Goal: Navigation & Orientation: Find specific page/section

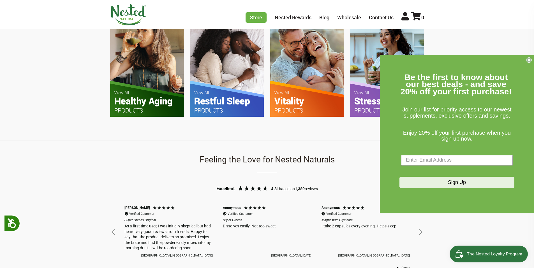
scroll to position [336, 0]
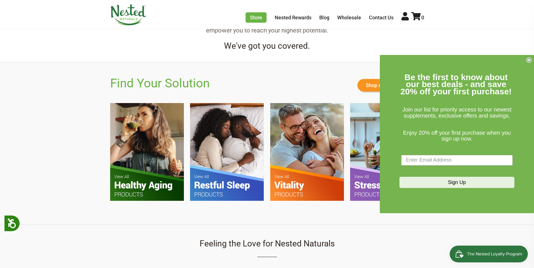
click at [530, 61] on icon "Close dialog" at bounding box center [529, 60] width 2 height 2
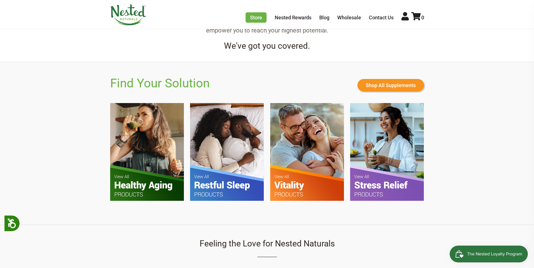
click at [319, 176] on img at bounding box center [307, 152] width 74 height 98
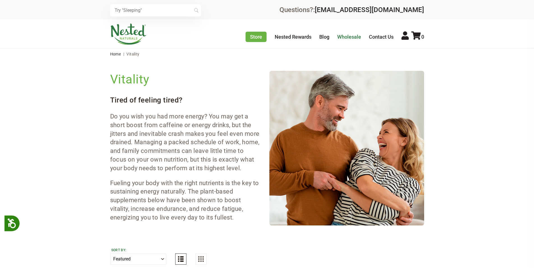
click at [347, 39] on link "Wholesale" at bounding box center [349, 37] width 24 height 6
